Goal: Task Accomplishment & Management: Manage account settings

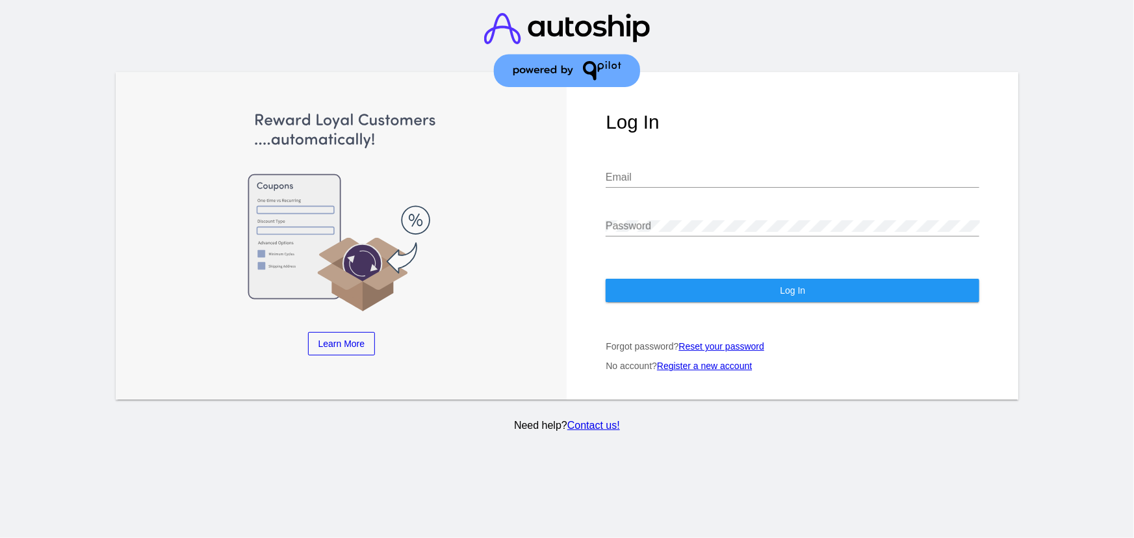
type input "[EMAIL_ADDRESS][DOMAIN_NAME]"
click at [705, 294] on button "Log In" at bounding box center [793, 290] width 374 height 23
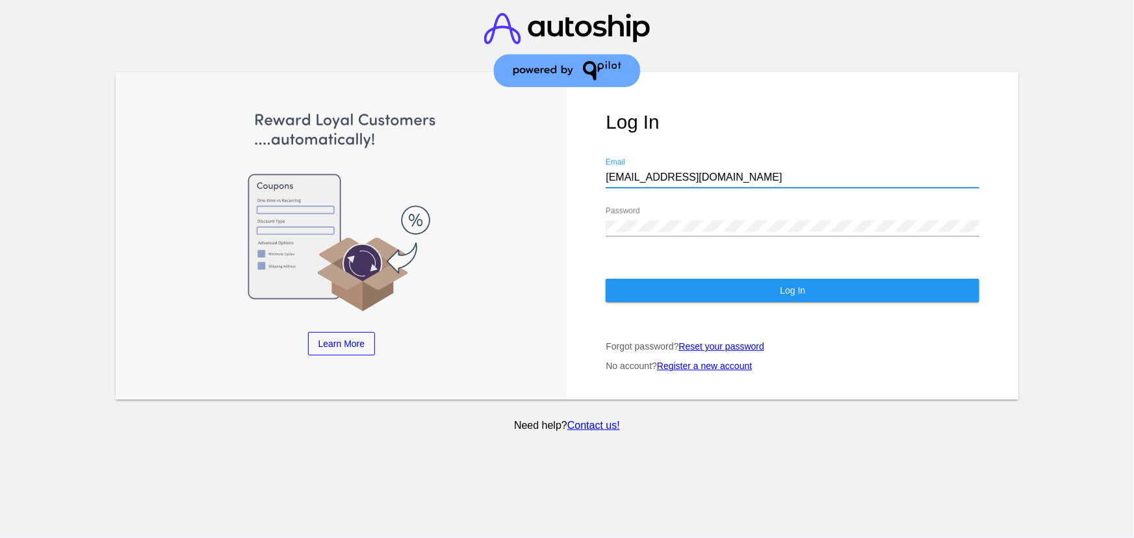
click at [678, 170] on div "[EMAIL_ADDRESS][DOMAIN_NAME] Email" at bounding box center [793, 173] width 374 height 29
click at [684, 179] on input "[EMAIL_ADDRESS][DOMAIN_NAME]" at bounding box center [793, 178] width 374 height 12
type input "[PERSON_NAME][EMAIL_ADDRESS][DOMAIN_NAME]"
